Goal: Task Accomplishment & Management: Manage account settings

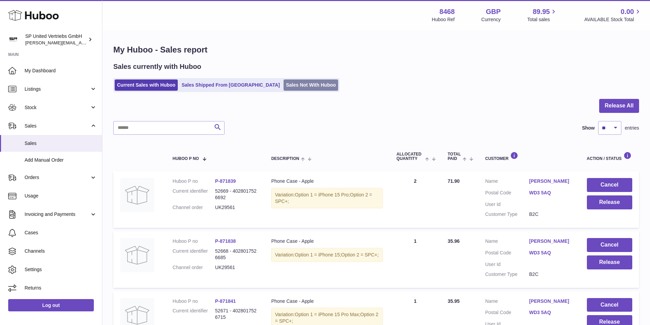
click at [285, 87] on link "Sales Not With Huboo" at bounding box center [311, 85] width 55 height 11
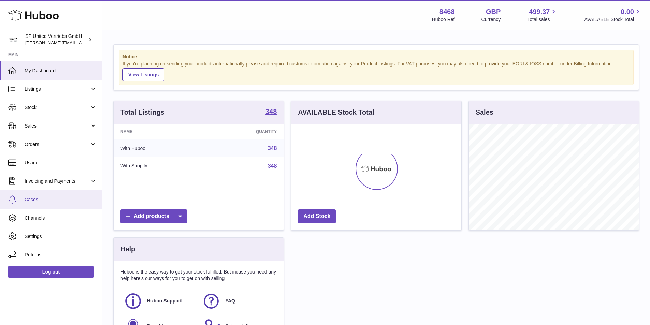
scroll to position [107, 170]
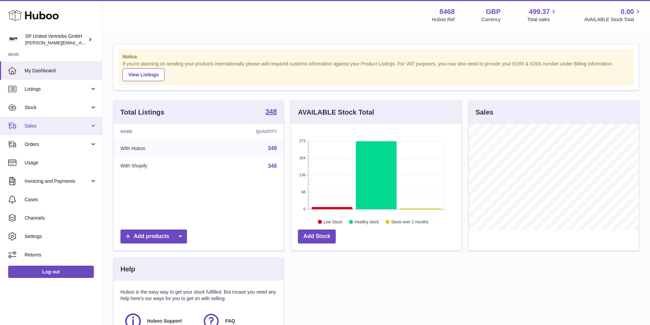
click at [44, 128] on span "Sales" at bounding box center [57, 126] width 65 height 6
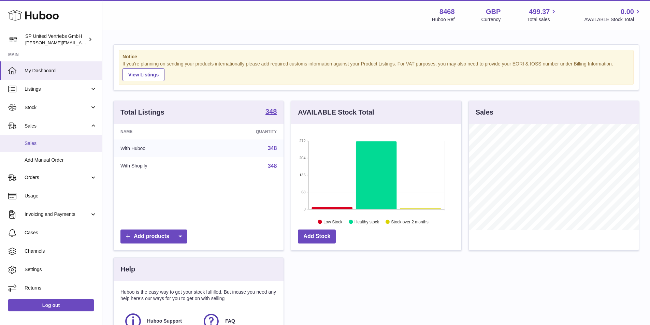
click at [48, 144] on span "Sales" at bounding box center [61, 143] width 72 height 6
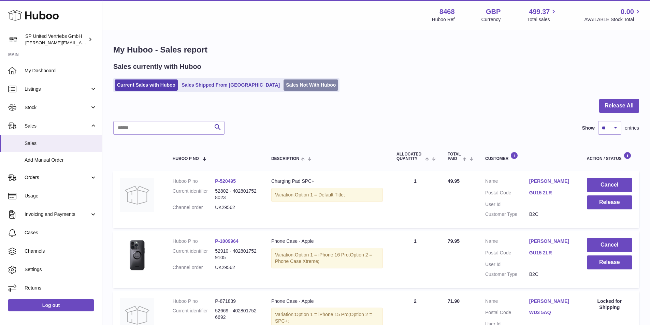
click at [293, 84] on link "Sales Not With Huboo" at bounding box center [311, 85] width 55 height 11
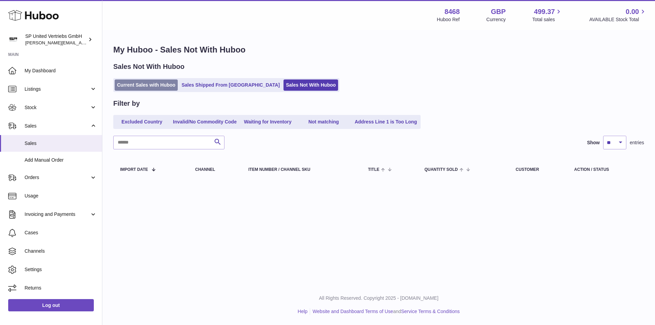
click at [147, 84] on link "Current Sales with Huboo" at bounding box center [146, 85] width 63 height 11
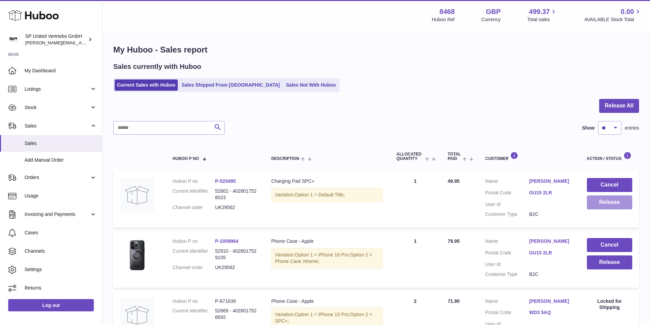
click at [603, 208] on button "Release" at bounding box center [609, 203] width 45 height 14
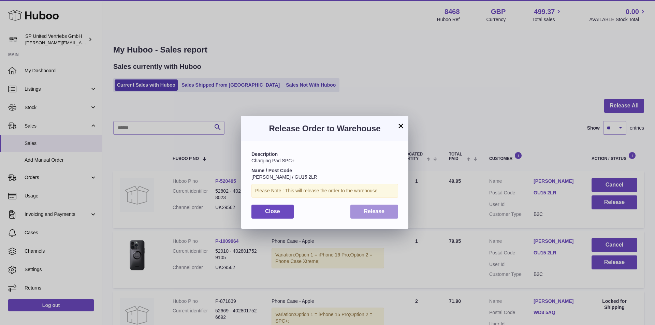
click at [367, 208] on button "Release" at bounding box center [375, 212] width 48 height 14
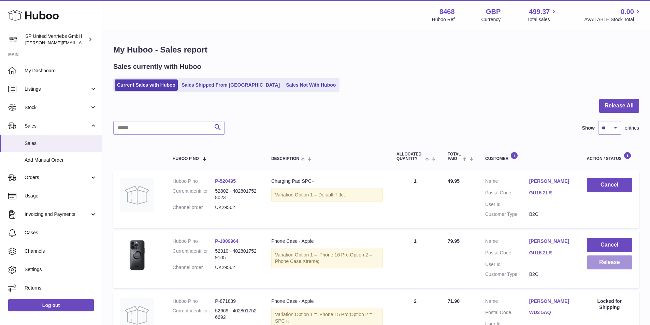
click at [605, 270] on button "Release" at bounding box center [609, 263] width 45 height 14
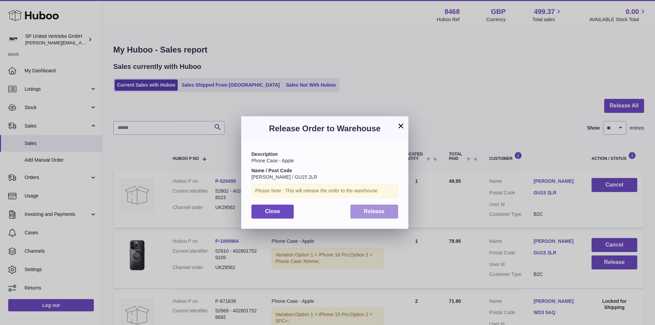
click at [374, 212] on span "Release" at bounding box center [374, 212] width 21 height 6
